Goal: Task Accomplishment & Management: Complete application form

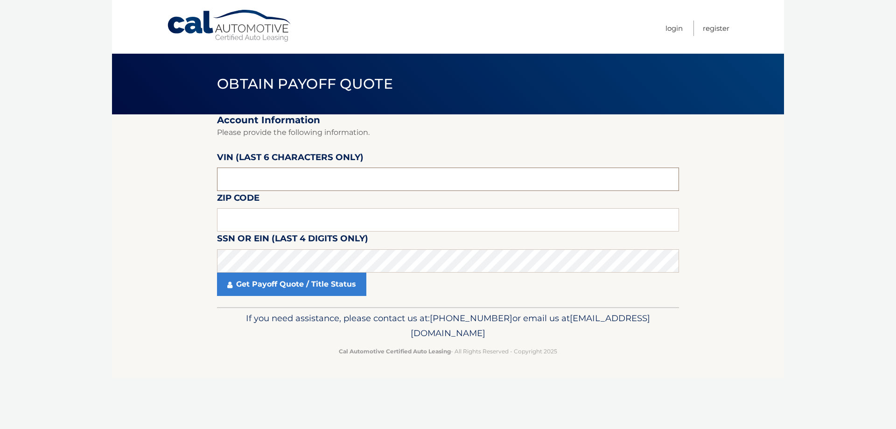
click at [276, 178] on input "text" at bounding box center [448, 179] width 462 height 23
click at [244, 177] on input "text" at bounding box center [448, 179] width 462 height 23
type input "523971"
click at [252, 218] on input "text" at bounding box center [448, 219] width 462 height 23
type input "11702"
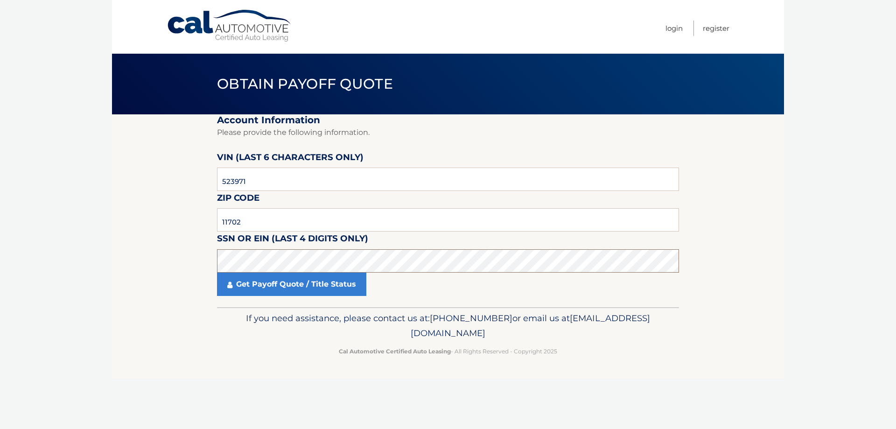
click button "For Originating Dealer" at bounding box center [0, 0] width 0 height 0
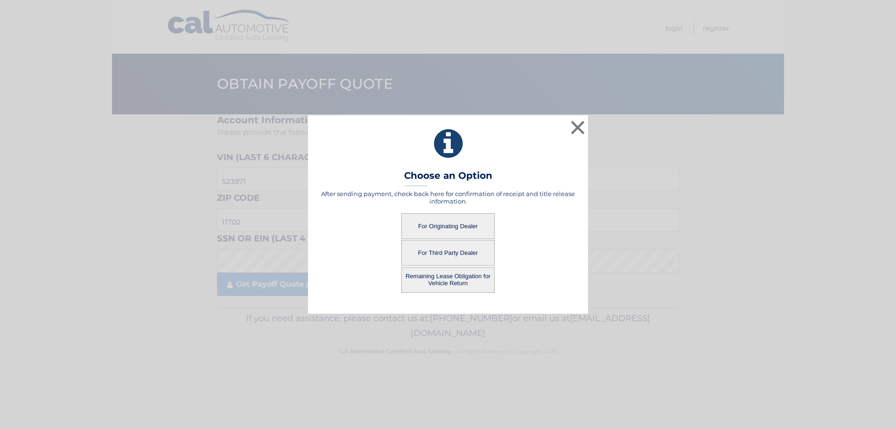
click at [473, 224] on button "For Originating Dealer" at bounding box center [448, 226] width 93 height 26
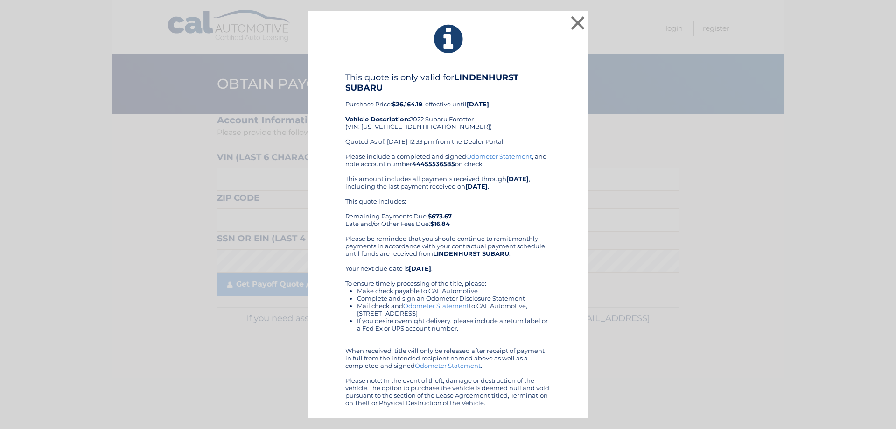
click at [156, 240] on div "× This quote is only valid for LINDENHURST SUBARU Purchase Price: $26,164.19 , …" at bounding box center [448, 215] width 889 height 408
